Goal: Share content

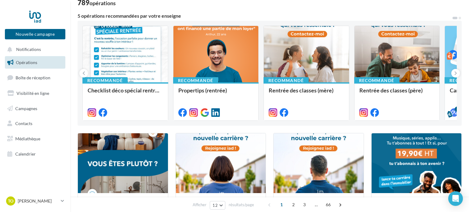
scroll to position [46, 0]
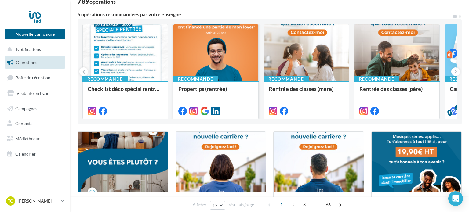
click at [197, 59] on div at bounding box center [216, 52] width 85 height 57
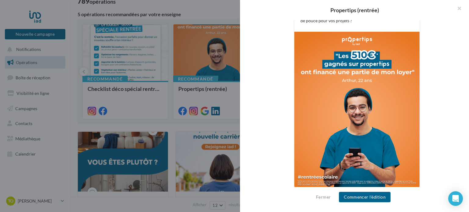
scroll to position [197, 0]
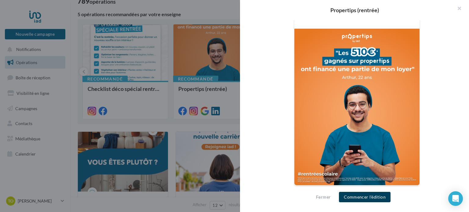
click at [354, 198] on button "Commencer l'édition" at bounding box center [365, 197] width 52 height 10
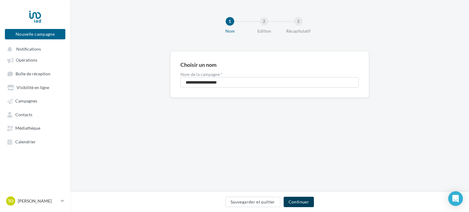
click at [300, 198] on button "Continuer" at bounding box center [299, 202] width 30 height 10
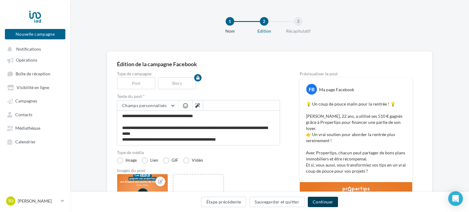
click at [319, 204] on button "Continuer" at bounding box center [323, 202] width 30 height 10
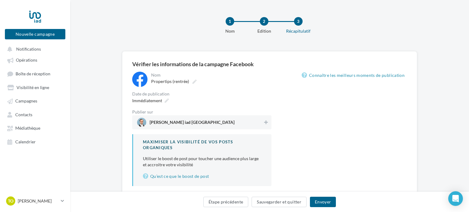
click at [239, 123] on span "[PERSON_NAME] iad [GEOGRAPHIC_DATA]" at bounding box center [200, 122] width 126 height 9
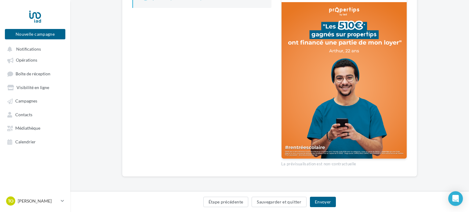
scroll to position [179, 0]
click at [319, 204] on button "Envoyer" at bounding box center [323, 202] width 26 height 10
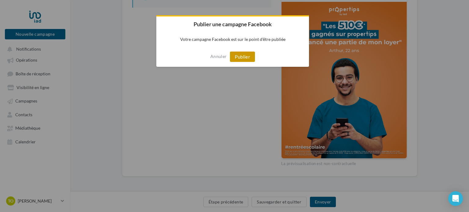
click at [236, 54] on button "Publier" at bounding box center [242, 57] width 25 height 10
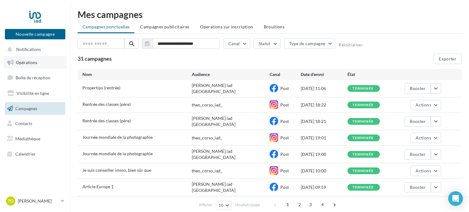
click at [35, 60] on span "Opérations" at bounding box center [26, 62] width 21 height 5
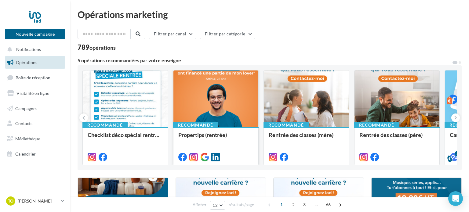
click at [245, 105] on div at bounding box center [216, 99] width 85 height 57
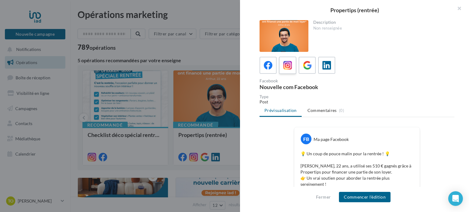
click at [292, 70] on div at bounding box center [287, 65] width 11 height 11
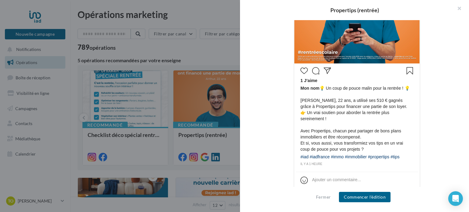
scroll to position [249, 0]
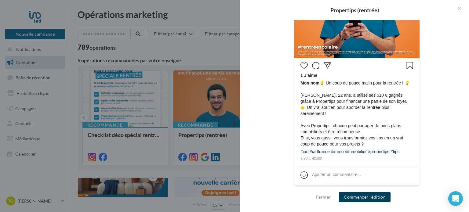
click at [372, 197] on button "Commencer l'édition" at bounding box center [365, 197] width 52 height 10
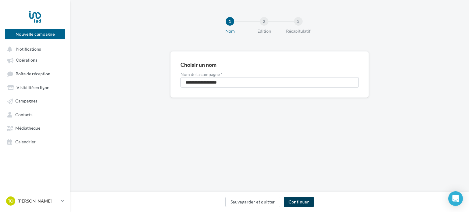
click at [300, 199] on button "Continuer" at bounding box center [299, 202] width 30 height 10
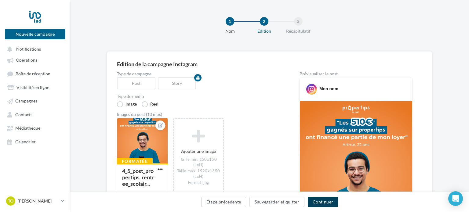
click at [319, 204] on button "Continuer" at bounding box center [323, 202] width 30 height 10
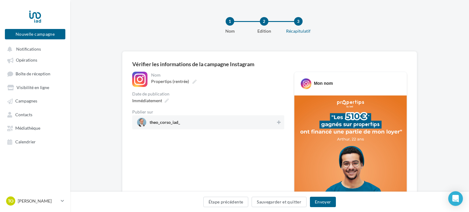
click at [269, 126] on span "theo_corso_iad_" at bounding box center [206, 122] width 139 height 9
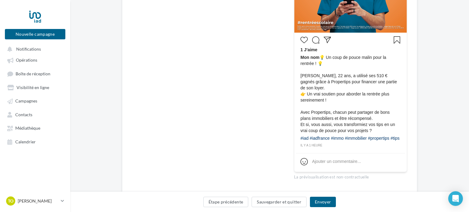
scroll to position [222, 0]
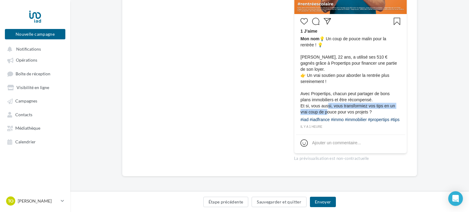
drag, startPoint x: 327, startPoint y: 99, endPoint x: 326, endPoint y: 106, distance: 6.8
click at [326, 106] on span "Mon nom 💡 Un coup de pouce malin pour la rentrée ! 💡 [PERSON_NAME], 22 ans, a u…" at bounding box center [351, 75] width 100 height 79
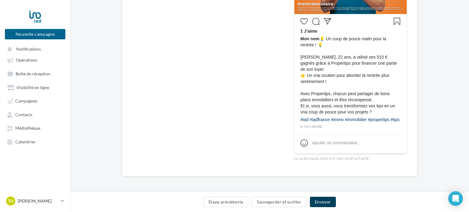
click at [324, 201] on button "Envoyer" at bounding box center [323, 202] width 26 height 10
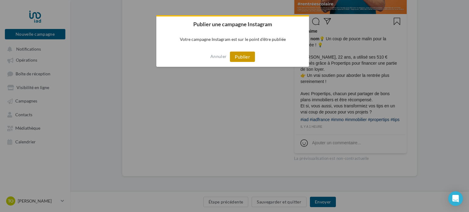
click at [250, 57] on button "Publier" at bounding box center [242, 57] width 25 height 10
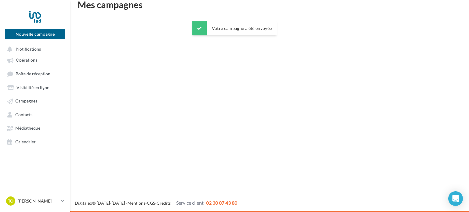
scroll to position [10, 0]
